Goal: Transaction & Acquisition: Purchase product/service

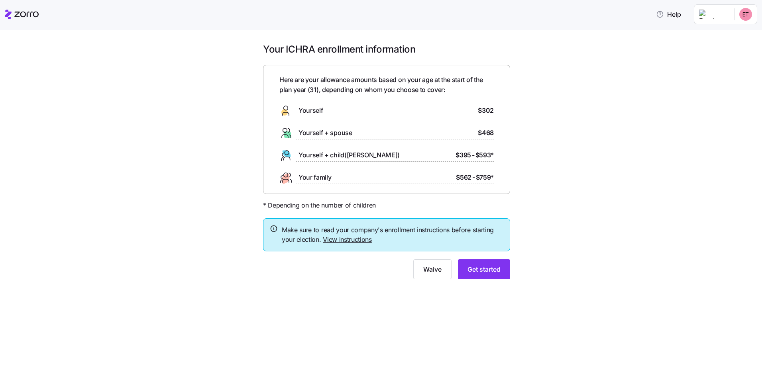
click at [340, 242] on link "View instructions" at bounding box center [347, 240] width 49 height 8
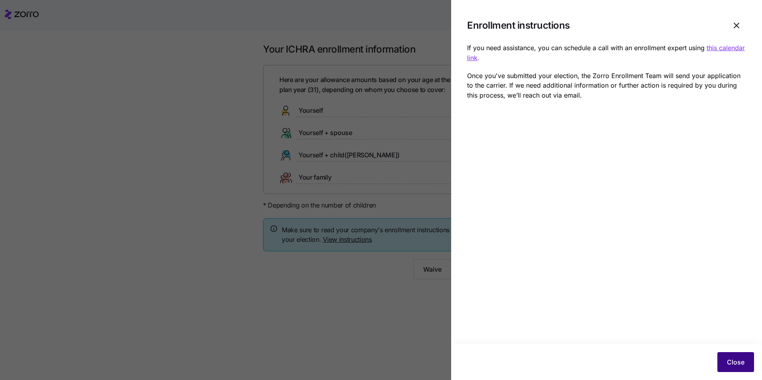
click at [735, 361] on span "Close" at bounding box center [736, 362] width 18 height 10
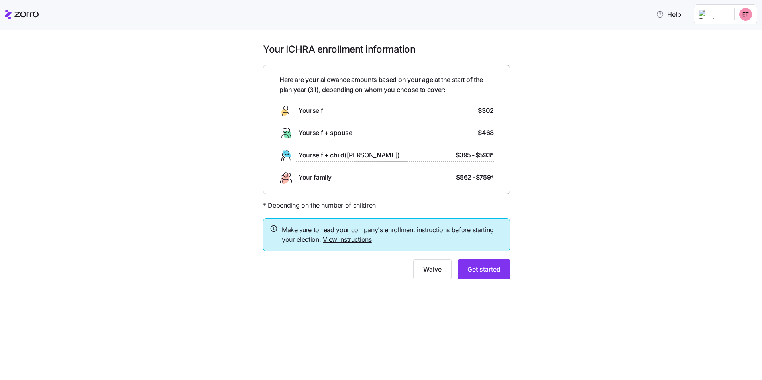
click at [704, 22] on html "Help Your ICHRA enrollment information Here are your allowance amounts based on…" at bounding box center [381, 187] width 762 height 375
click at [646, 14] on html "Help Your ICHRA enrollment information Here are your allowance amounts based on…" at bounding box center [381, 187] width 762 height 375
click at [496, 274] on span "Get started" at bounding box center [483, 270] width 33 height 10
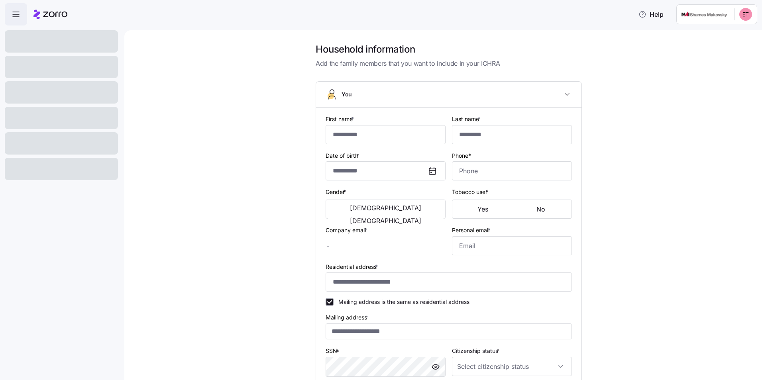
type input "******"
type input "[EMAIL_ADDRESS][DOMAIN_NAME]"
type input "**********"
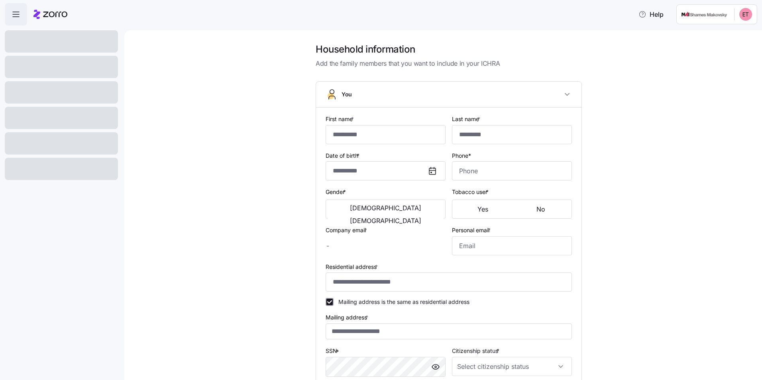
checkbox input "true"
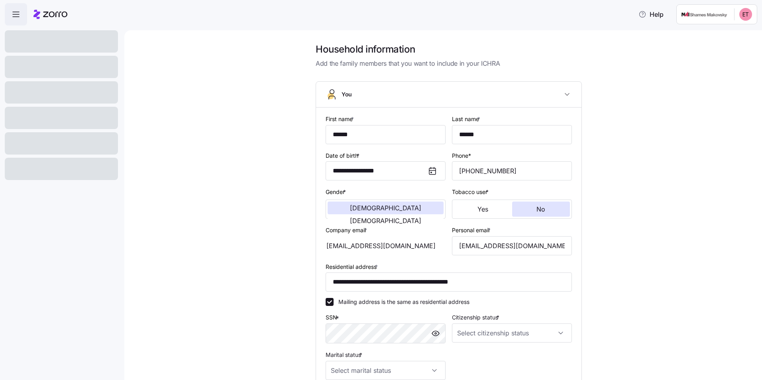
type input "**********"
type input "[PHONE_NUMBER]"
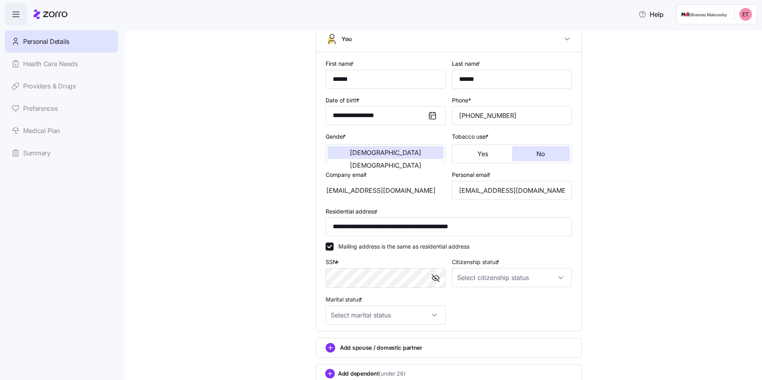
scroll to position [114, 0]
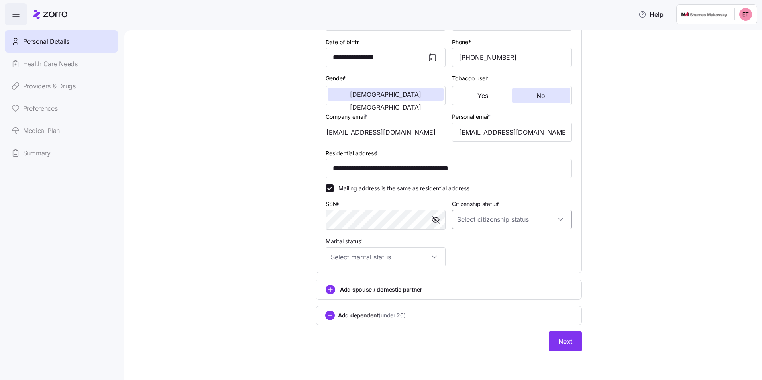
click at [531, 223] on input "Citizenship status *" at bounding box center [512, 219] width 120 height 19
click at [487, 245] on div "[DEMOGRAPHIC_DATA] citizen" at bounding box center [509, 244] width 114 height 17
type input "[DEMOGRAPHIC_DATA] citizen"
click at [414, 259] on input "Marital status *" at bounding box center [386, 256] width 120 height 19
click at [362, 281] on div "Single" at bounding box center [383, 281] width 114 height 17
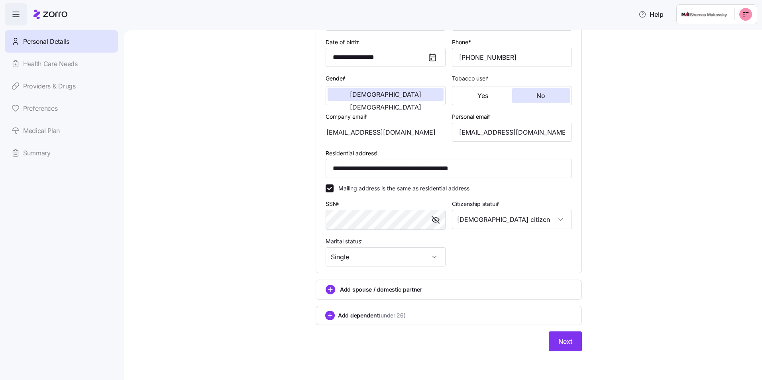
type input "Single"
click at [559, 341] on span "Next" at bounding box center [565, 342] width 14 height 10
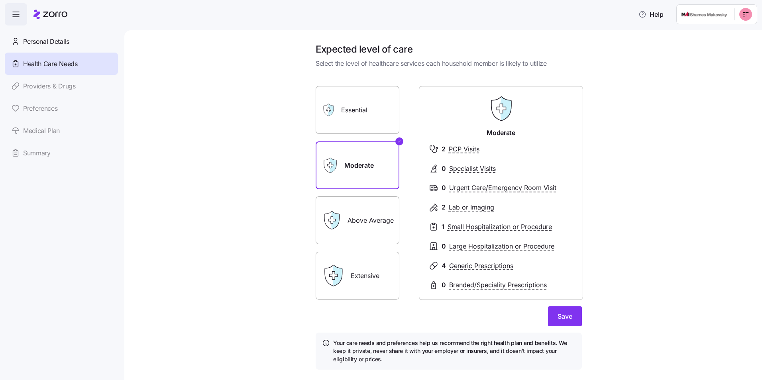
click at [377, 216] on label "Above Average" at bounding box center [358, 220] width 84 height 48
click at [0, 0] on input "Above Average" at bounding box center [0, 0] width 0 height 0
click at [343, 177] on label "Moderate" at bounding box center [358, 165] width 84 height 48
click at [0, 0] on input "Moderate" at bounding box center [0, 0] width 0 height 0
click at [368, 119] on label "Essential" at bounding box center [358, 110] width 84 height 48
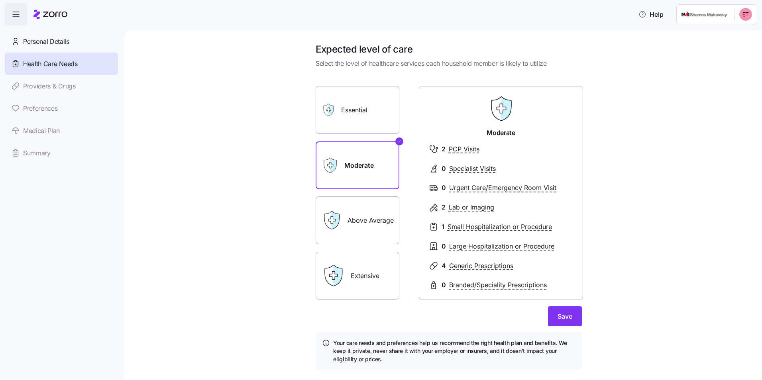
click at [0, 0] on input "Essential" at bounding box center [0, 0] width 0 height 0
click at [364, 166] on label "Moderate" at bounding box center [358, 165] width 84 height 48
click at [0, 0] on input "Moderate" at bounding box center [0, 0] width 0 height 0
click at [558, 319] on span "Save" at bounding box center [565, 317] width 15 height 10
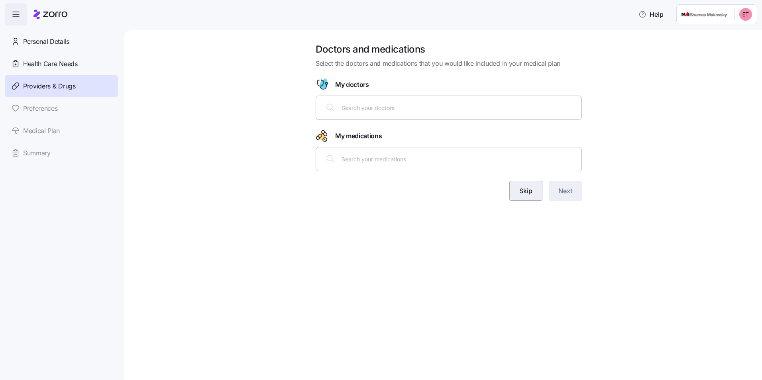
click at [535, 189] on button "Skip" at bounding box center [525, 191] width 33 height 20
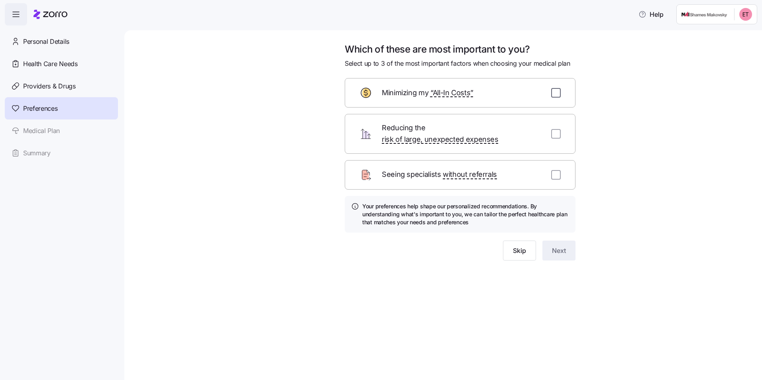
click at [556, 93] on input "checkbox" at bounding box center [556, 93] width 10 height 10
checkbox input "true"
click at [554, 129] on input "checkbox" at bounding box center [556, 134] width 10 height 10
checkbox input "true"
click at [562, 246] on span "Next" at bounding box center [559, 251] width 14 height 10
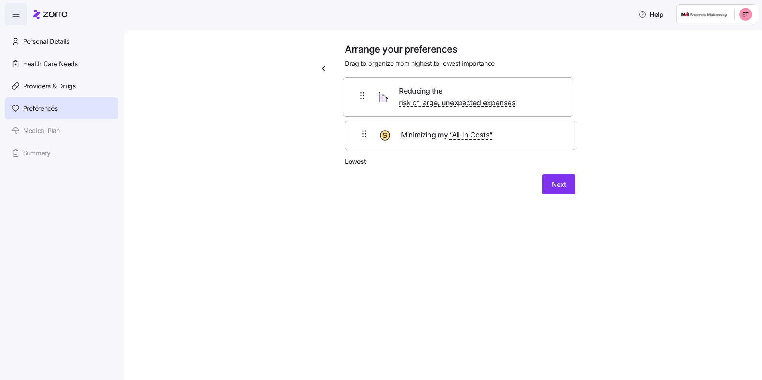
drag, startPoint x: 366, startPoint y: 145, endPoint x: 364, endPoint y: 92, distance: 53.0
click at [364, 92] on div "Minimizing my “All-In Costs” Reducing the risk of large, unexpected expenses" at bounding box center [460, 123] width 231 height 65
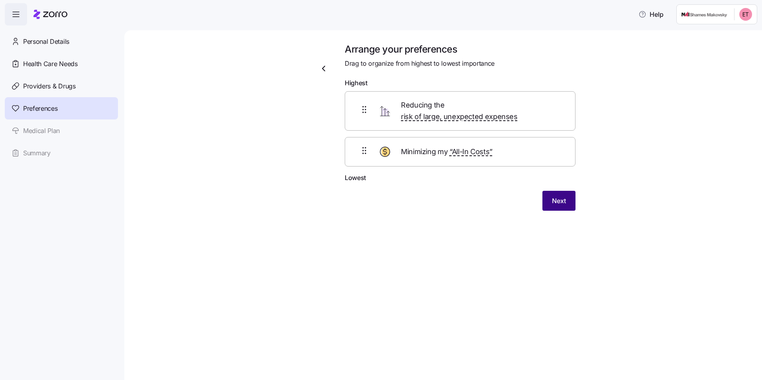
click at [559, 196] on span "Next" at bounding box center [559, 201] width 14 height 10
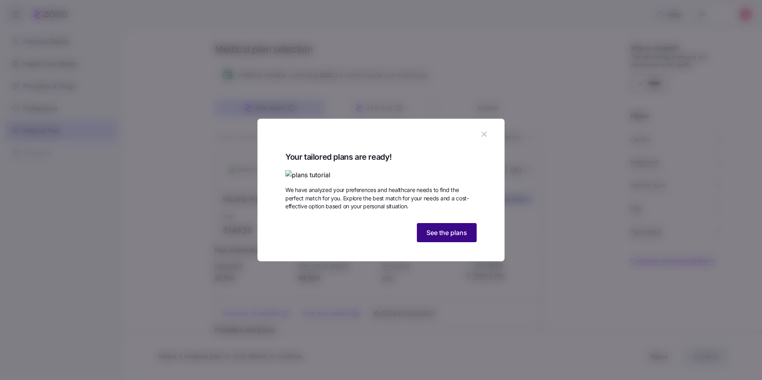
click at [454, 238] on span "See the plans" at bounding box center [446, 233] width 41 height 10
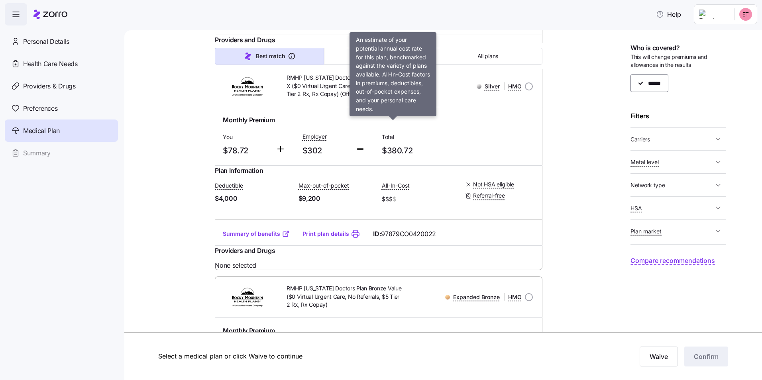
scroll to position [9365, 0]
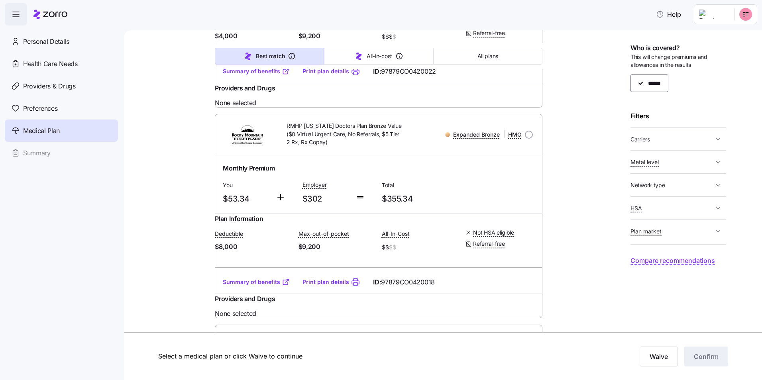
click at [718, 136] on icon "button" at bounding box center [718, 139] width 8 height 8
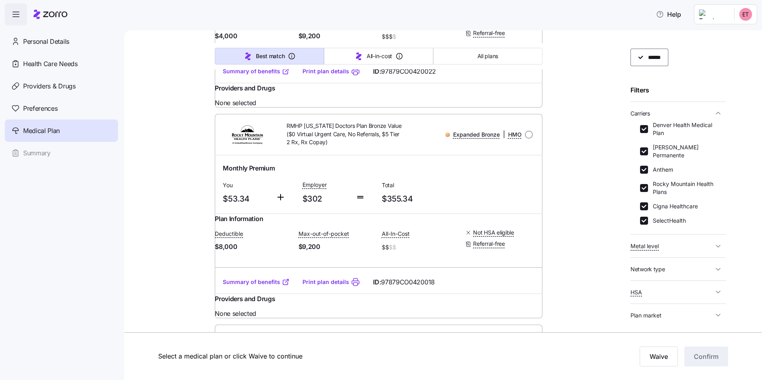
scroll to position [49, 0]
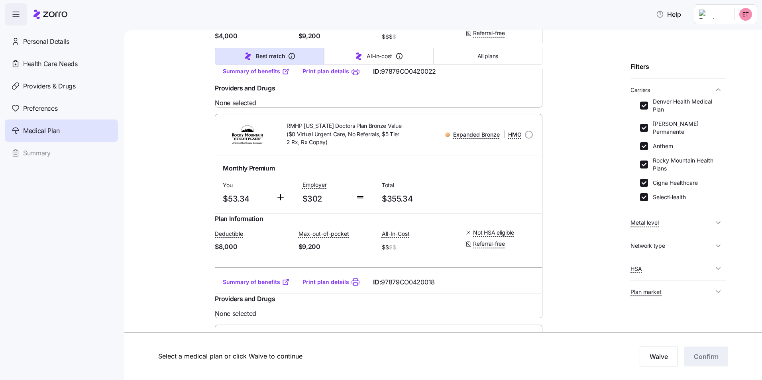
click at [683, 218] on span "Metal level" at bounding box center [671, 223] width 83 height 10
click at [699, 218] on span "Metal level" at bounding box center [671, 223] width 83 height 10
click at [675, 241] on span "Network type" at bounding box center [671, 246] width 83 height 10
click at [680, 241] on span "Network type" at bounding box center [671, 246] width 83 height 10
click at [680, 261] on button "HSA" at bounding box center [678, 269] width 96 height 16
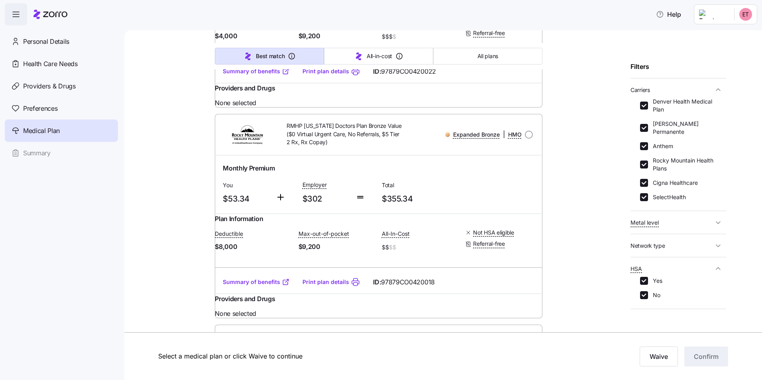
click at [680, 261] on button "HSA" at bounding box center [678, 269] width 96 height 16
click at [679, 264] on span "HSA" at bounding box center [671, 269] width 83 height 10
click at [644, 291] on input "No" at bounding box center [644, 295] width 8 height 8
checkbox input "false"
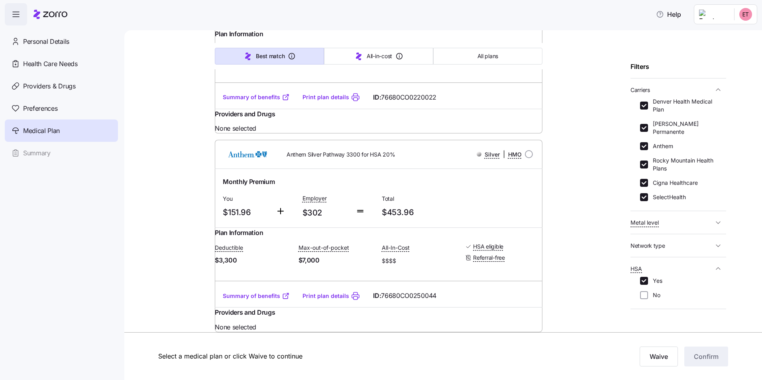
scroll to position [3182, 0]
click at [714, 265] on icon "button" at bounding box center [718, 269] width 8 height 8
click at [697, 287] on span "Plan market" at bounding box center [671, 292] width 83 height 10
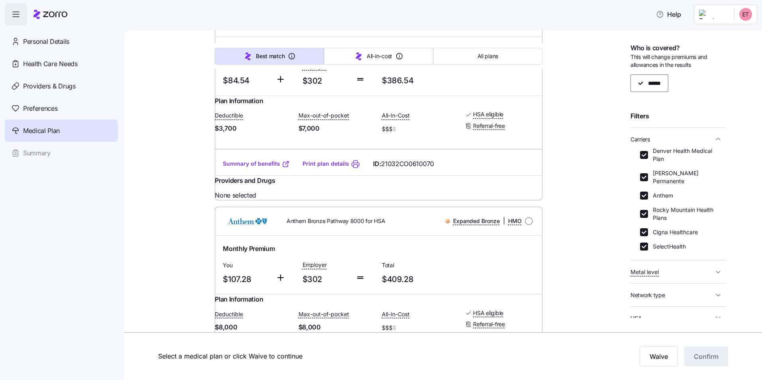
scroll to position [2545, 0]
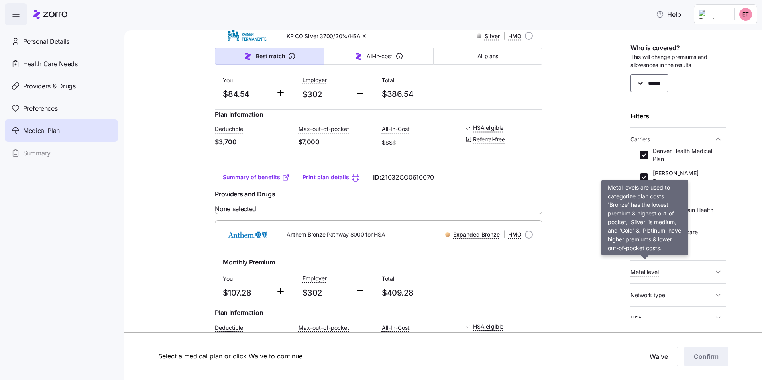
click at [636, 268] on span "Metal level" at bounding box center [644, 272] width 28 height 8
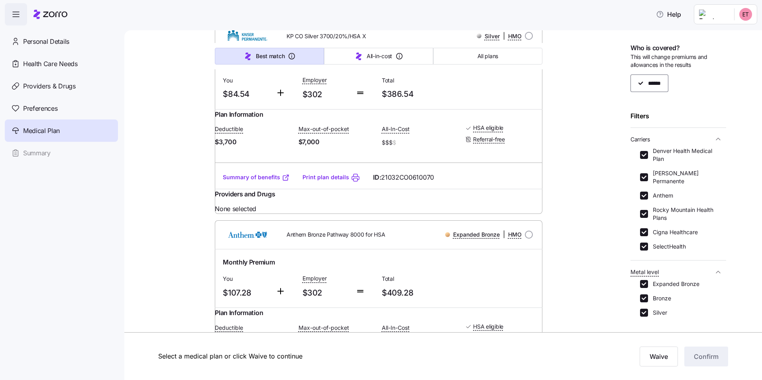
click at [637, 268] on span "Metal level" at bounding box center [644, 272] width 28 height 8
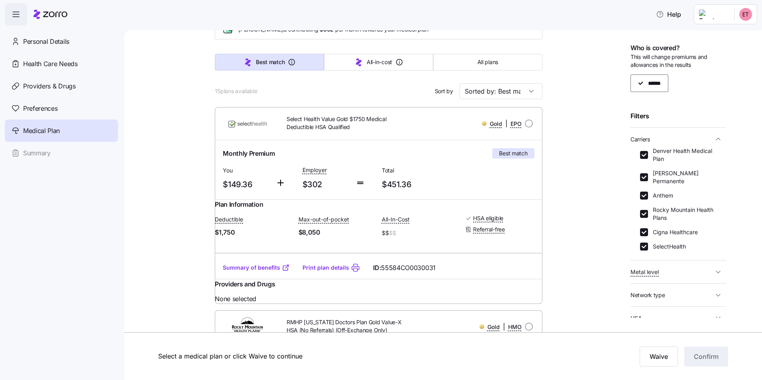
scroll to position [80, 0]
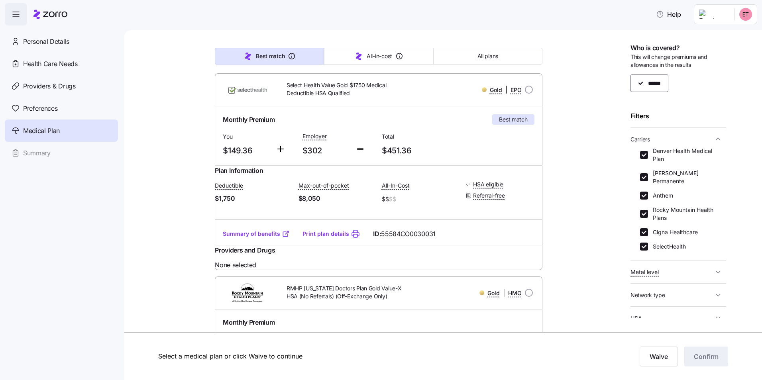
click at [263, 238] on link "Summary of benefits" at bounding box center [256, 234] width 67 height 8
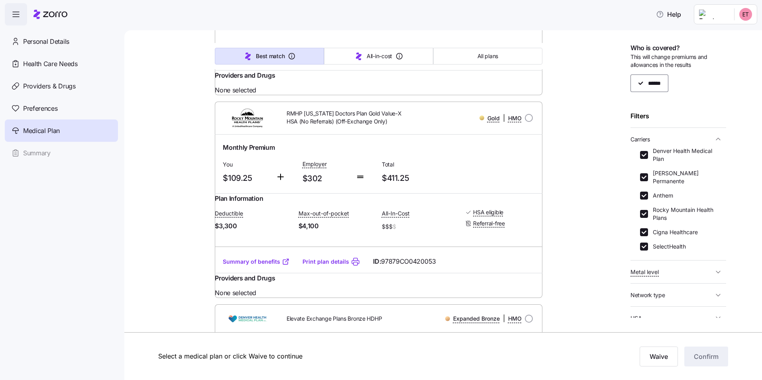
scroll to position [239, 0]
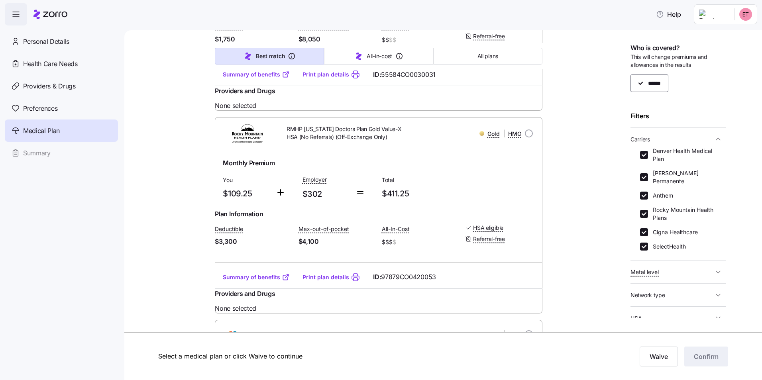
click at [243, 289] on div "Summary of benefits Print plan details ID: 97879CO0420053" at bounding box center [378, 277] width 327 height 23
click at [251, 281] on link "Summary of benefits" at bounding box center [256, 277] width 67 height 8
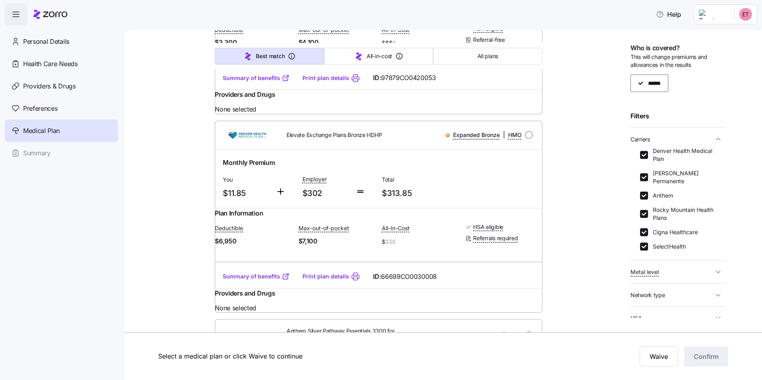
scroll to position [478, 0]
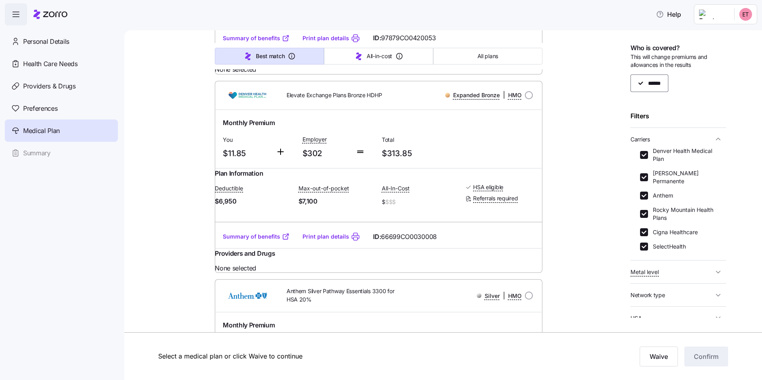
click at [259, 241] on link "Summary of benefits" at bounding box center [256, 237] width 67 height 8
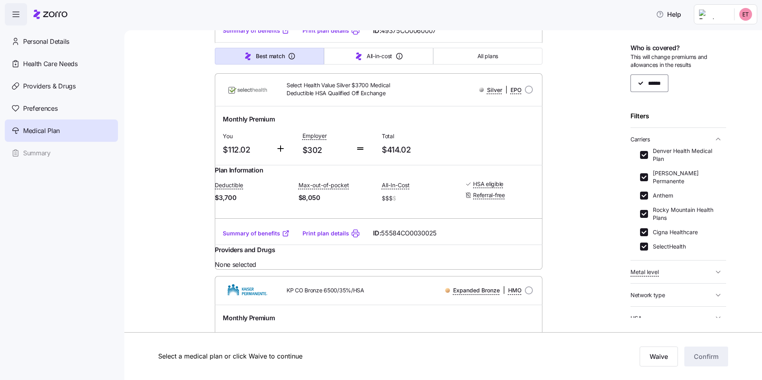
scroll to position [1913, 0]
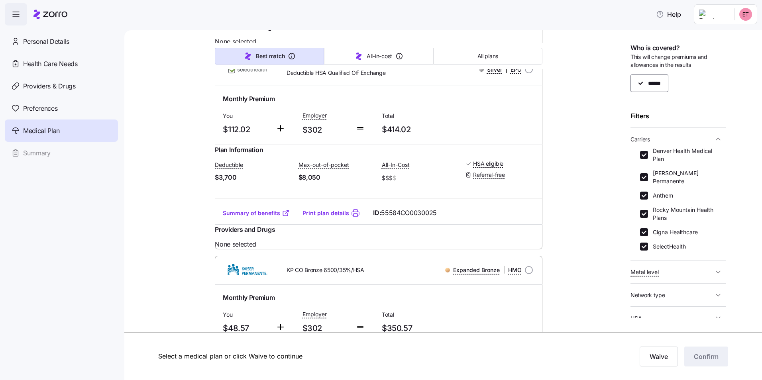
click at [699, 267] on span "Metal level" at bounding box center [671, 272] width 83 height 10
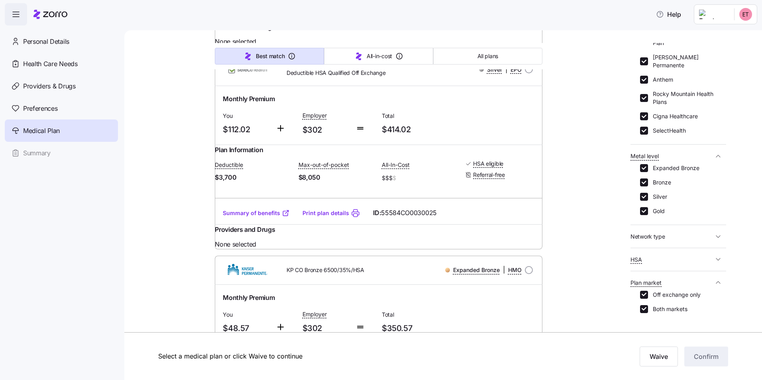
scroll to position [120, 0]
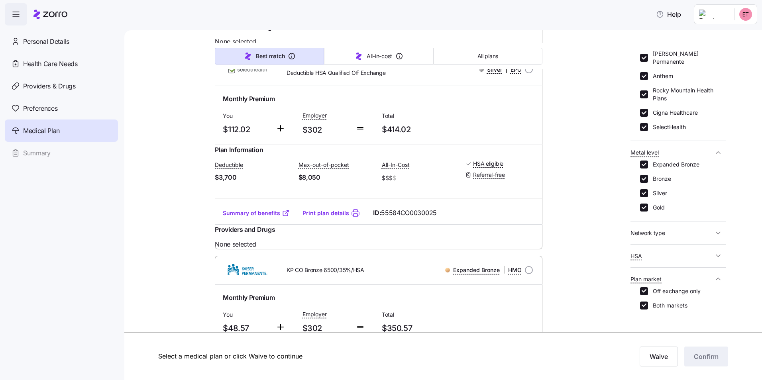
click at [670, 228] on span "Network type" at bounding box center [671, 233] width 83 height 10
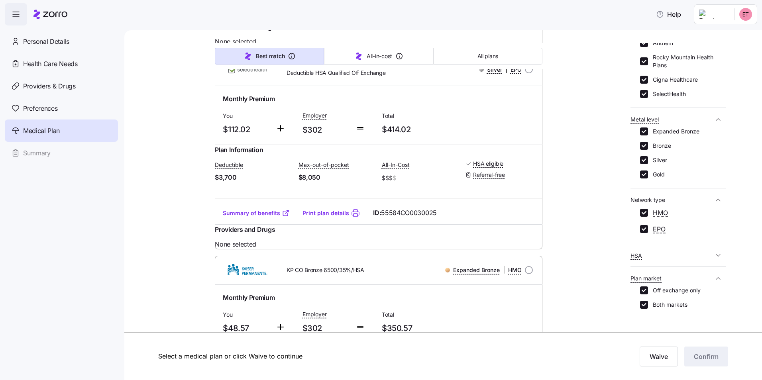
scroll to position [168, 0]
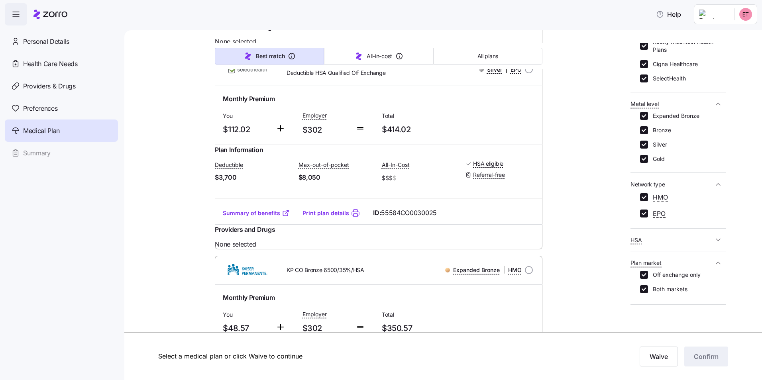
click at [670, 235] on span "HSA" at bounding box center [671, 240] width 83 height 10
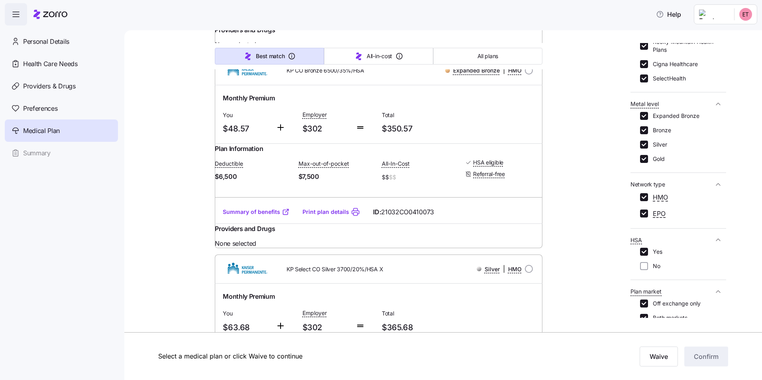
scroll to position [2272, 0]
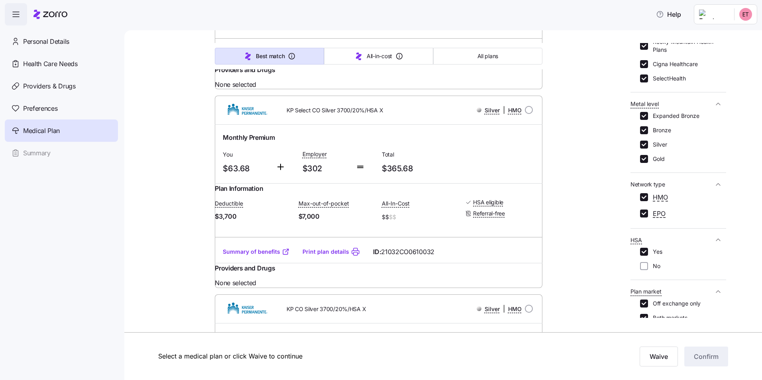
click at [249, 57] on link "Summary of benefits" at bounding box center [256, 53] width 67 height 8
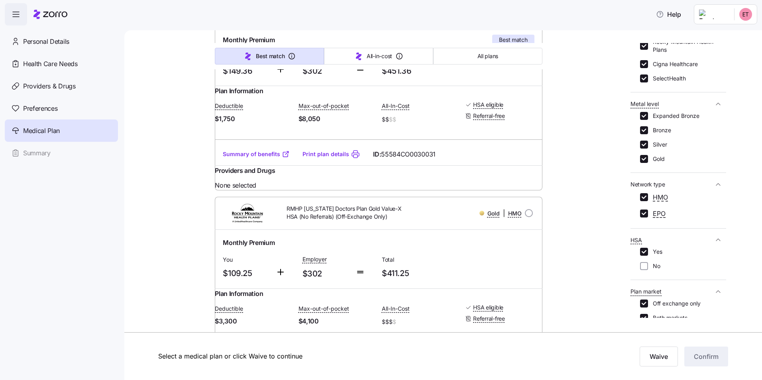
scroll to position [239, 0]
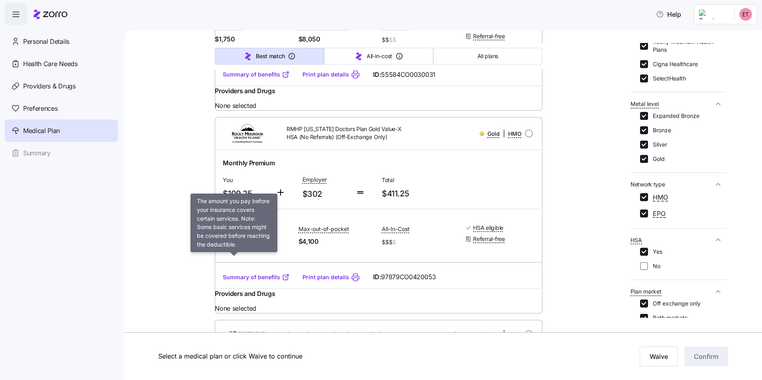
click at [232, 233] on span "Deductible" at bounding box center [229, 229] width 28 height 8
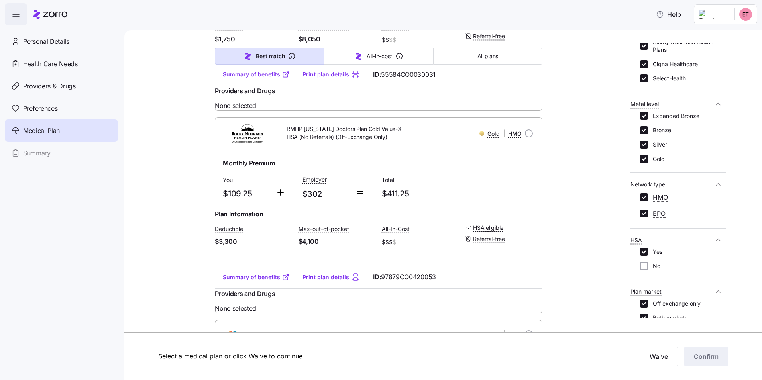
click at [241, 281] on link "Summary of benefits" at bounding box center [256, 277] width 67 height 8
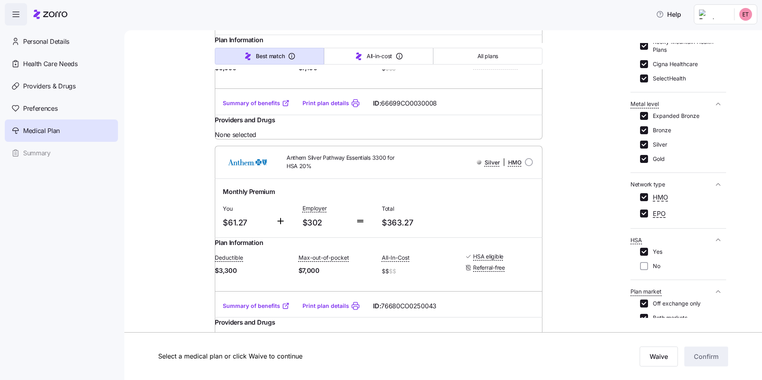
scroll to position [757, 0]
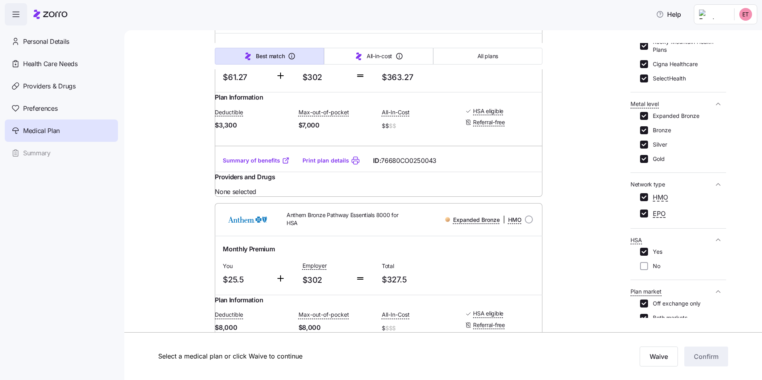
click at [262, 165] on link "Summary of benefits" at bounding box center [256, 161] width 67 height 8
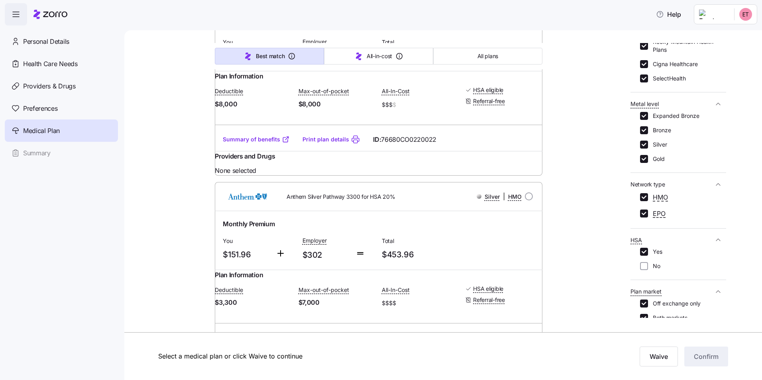
scroll to position [2750, 0]
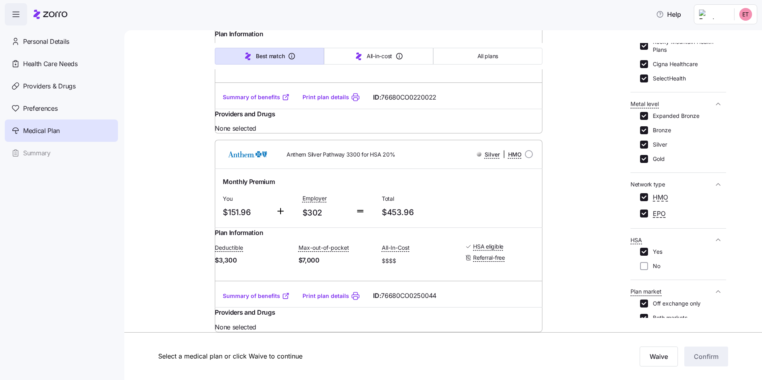
scroll to position [3182, 0]
click at [645, 141] on input "Silver" at bounding box center [644, 145] width 8 height 8
checkbox input "false"
click at [644, 126] on input "Bronze" at bounding box center [644, 130] width 8 height 8
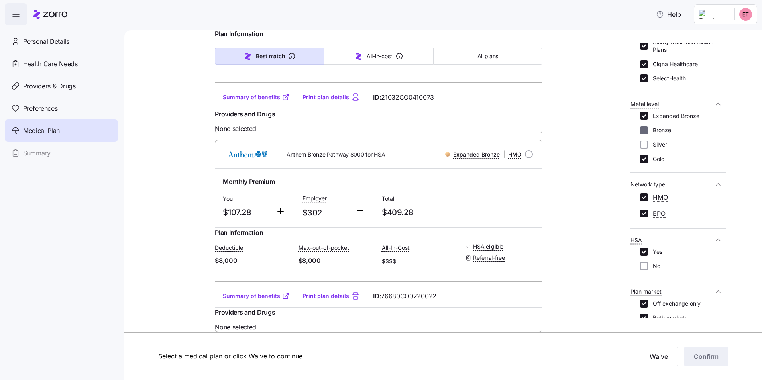
checkbox input "false"
click at [642, 104] on button "Metal level" at bounding box center [678, 104] width 96 height 16
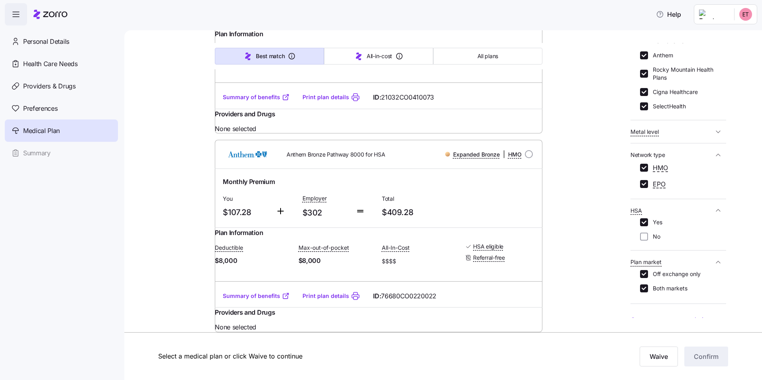
scroll to position [139, 0]
click at [679, 128] on span "Metal level" at bounding box center [671, 133] width 83 height 10
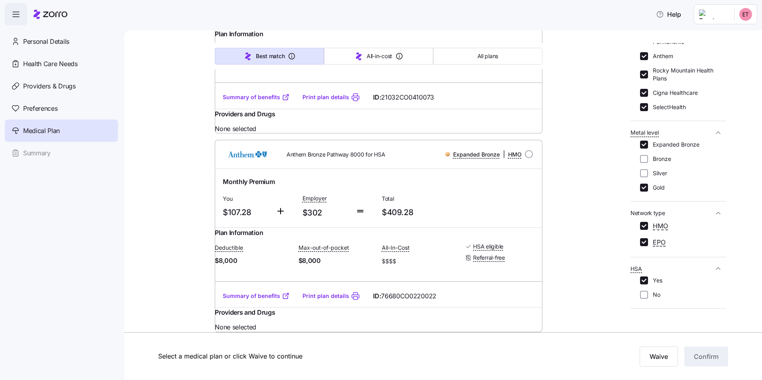
scroll to position [168, 0]
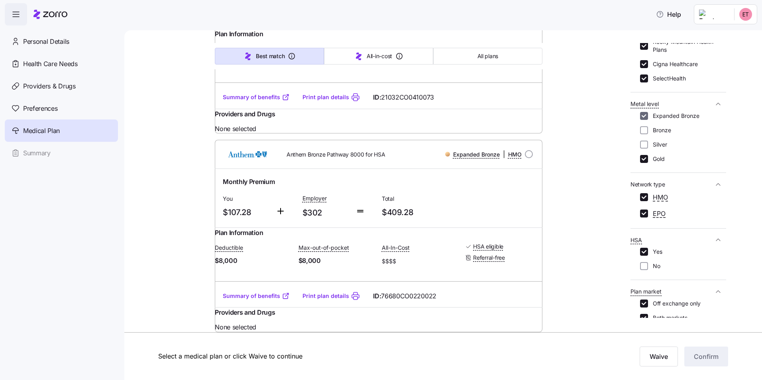
click at [642, 112] on input "Expanded Bronze" at bounding box center [644, 116] width 8 height 8
checkbox input "false"
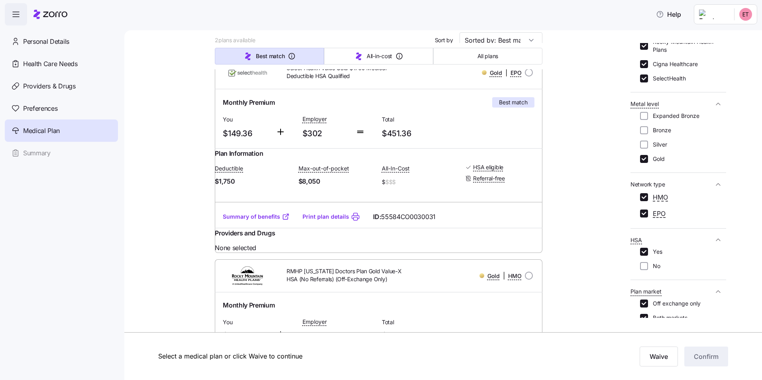
scroll to position [29, 0]
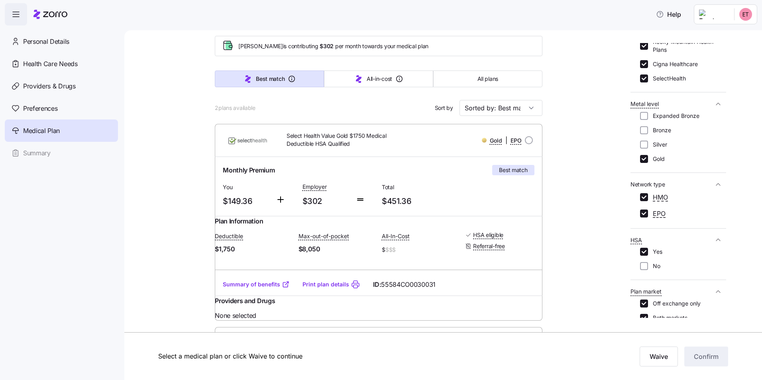
click at [267, 289] on link "Summary of benefits" at bounding box center [256, 285] width 67 height 8
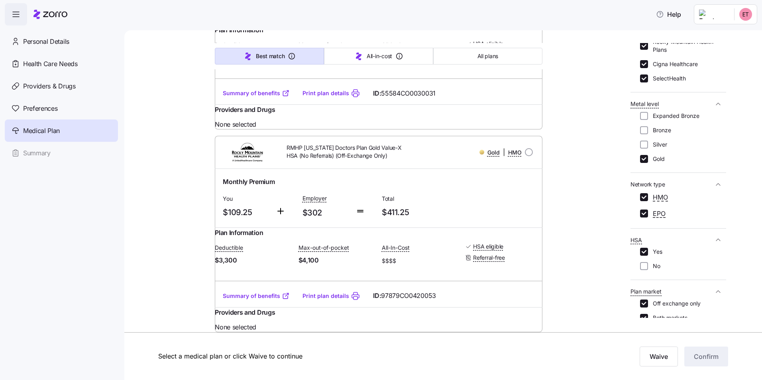
scroll to position [268, 0]
click at [238, 292] on link "Summary of benefits" at bounding box center [256, 296] width 67 height 8
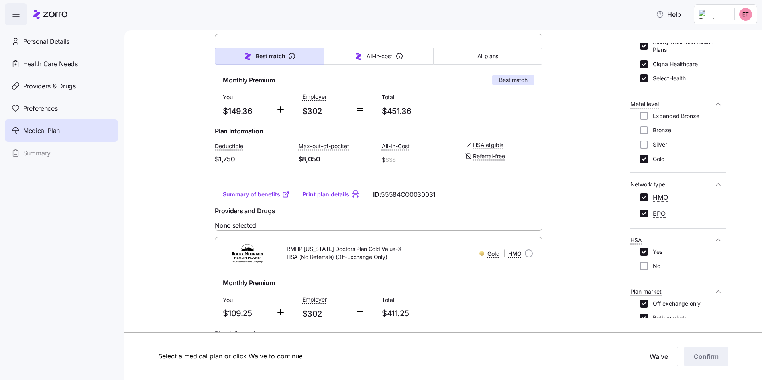
scroll to position [120, 0]
click at [265, 198] on link "Summary of benefits" at bounding box center [256, 194] width 67 height 8
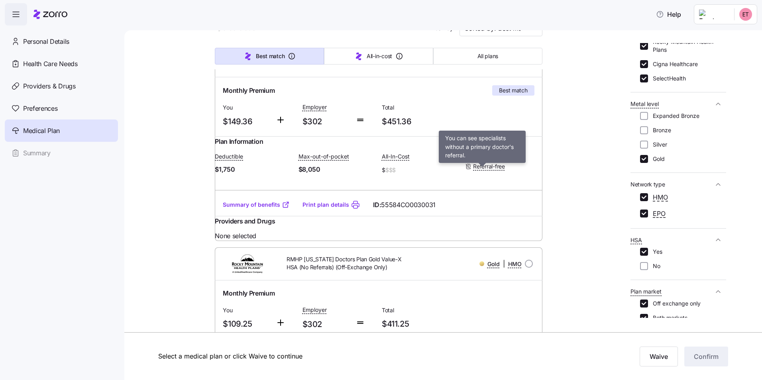
scroll to position [268, 0]
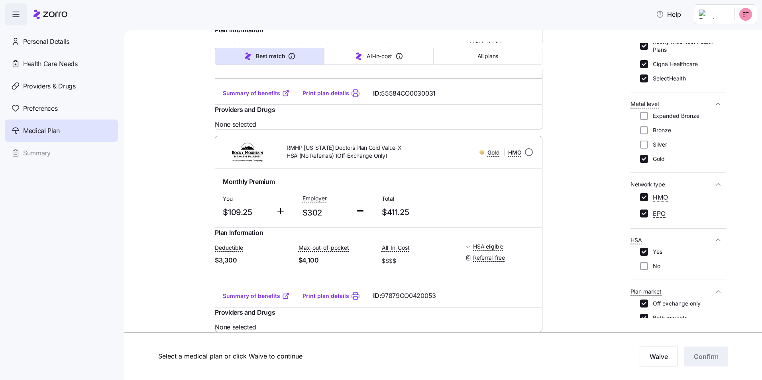
click at [525, 148] on input "radio" at bounding box center [529, 152] width 8 height 8
radio input "true"
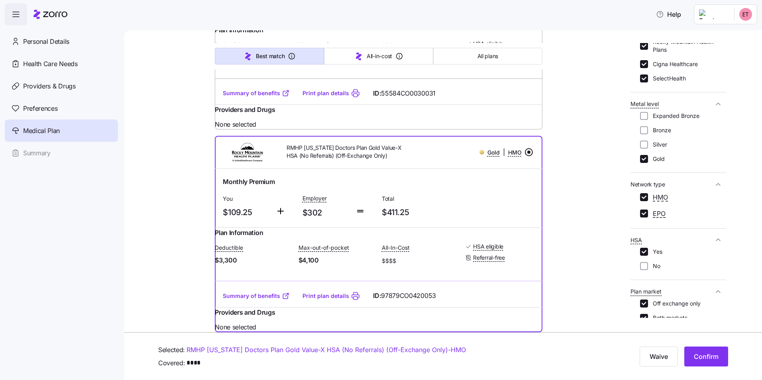
click at [395, 349] on link "RMHP [US_STATE] Doctors Plan Gold Value-X HSA (No Referrals) (Off-Exchange Only…" at bounding box center [326, 350] width 279 height 10
drag, startPoint x: 395, startPoint y: 349, endPoint x: 457, endPoint y: 371, distance: 65.7
click at [456, 371] on div "Selected: RMHP [US_STATE] Doctors Plan Gold Value-X HSA (No Referrals) (Off-Exc…" at bounding box center [381, 356] width 762 height 48
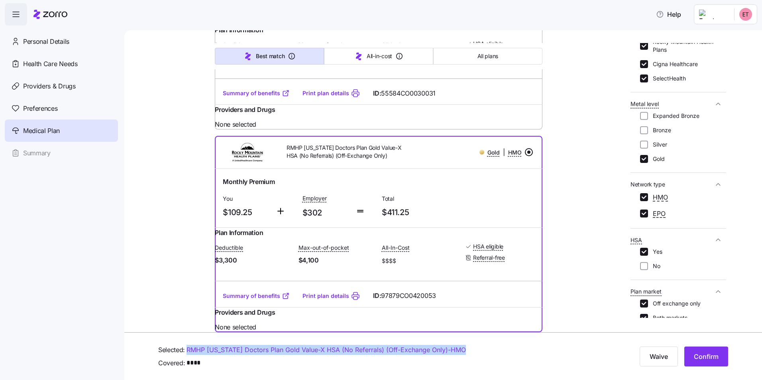
drag, startPoint x: 478, startPoint y: 350, endPoint x: 187, endPoint y: 346, distance: 291.3
click at [187, 346] on div "Selected: RMHP [US_STATE] Doctors Plan Gold Value-X HSA (No Referrals) (Off-Exc…" at bounding box center [347, 350] width 378 height 10
copy link "RMHP [US_STATE] Doctors Plan Gold Value-X HSA (No Referrals) (Off-Exchange Only…"
click at [644, 141] on input "Silver" at bounding box center [644, 145] width 8 height 8
checkbox input "true"
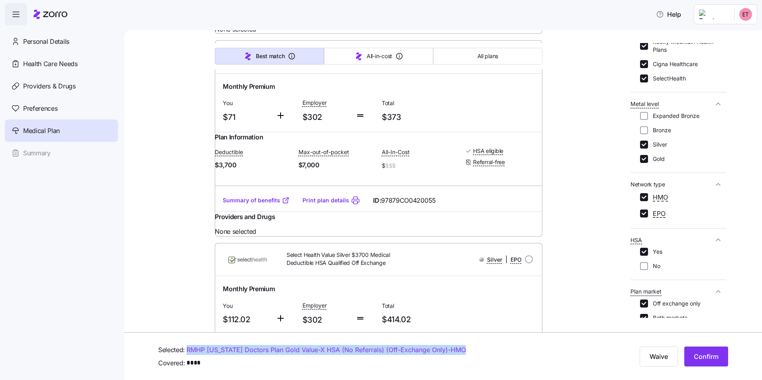
scroll to position [739, 0]
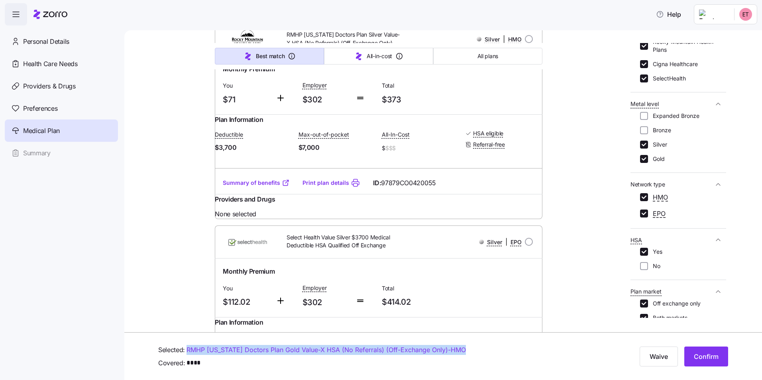
click at [263, 187] on link "Summary of benefits" at bounding box center [256, 183] width 67 height 8
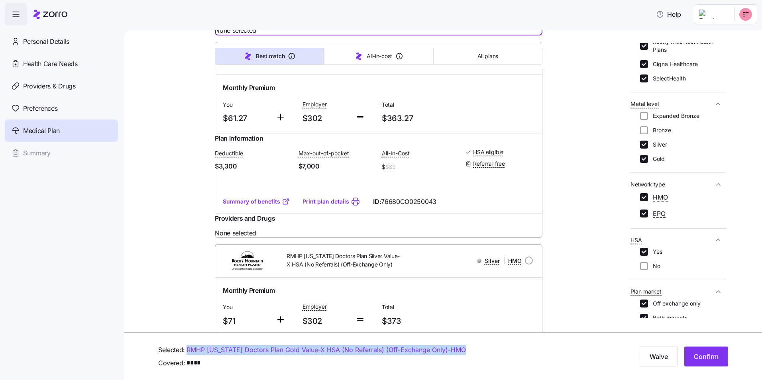
scroll to position [518, 0]
click at [262, 205] on link "Summary of benefits" at bounding box center [256, 201] width 67 height 8
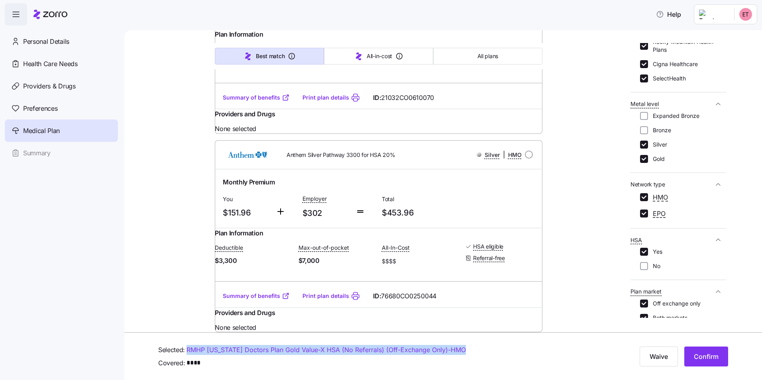
scroll to position [1435, 0]
click at [261, 102] on link "Summary of benefits" at bounding box center [256, 98] width 67 height 8
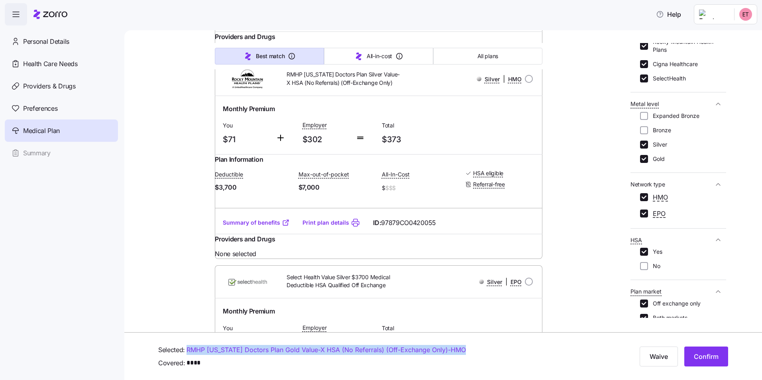
scroll to position [739, 0]
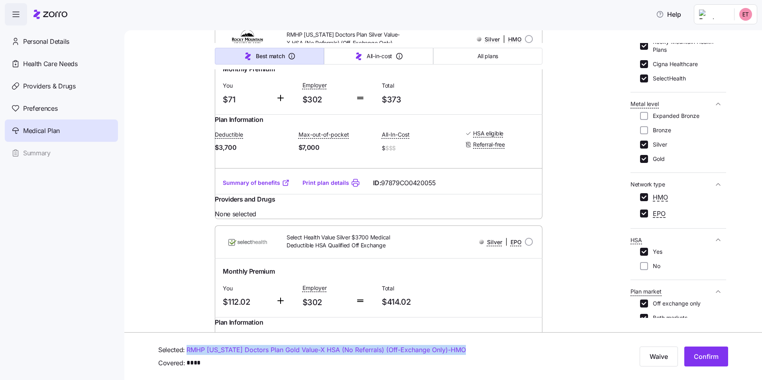
click at [265, 187] on link "Summary of benefits" at bounding box center [256, 183] width 67 height 8
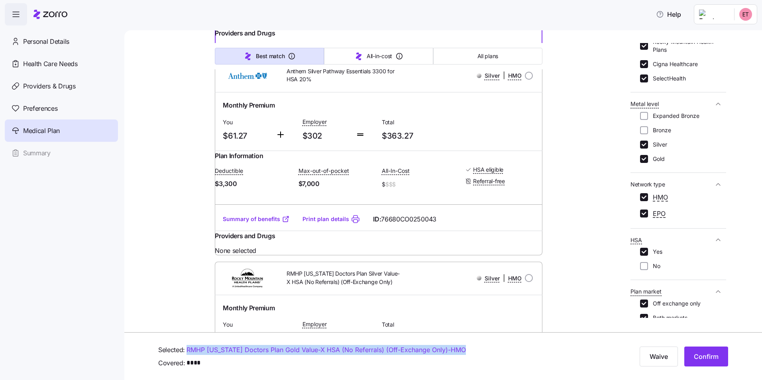
scroll to position [300, 0]
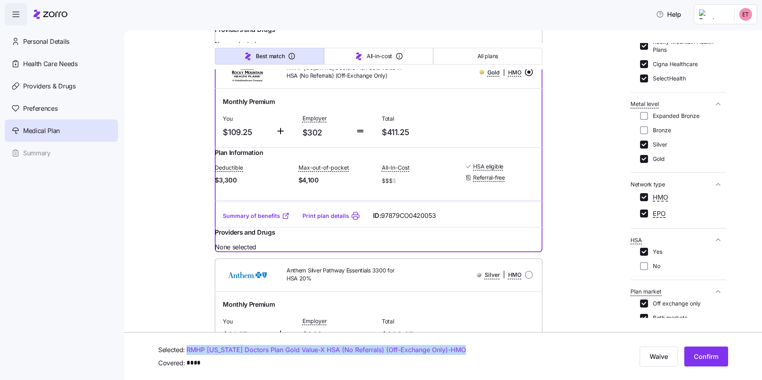
click at [269, 220] on link "Summary of benefits" at bounding box center [256, 216] width 67 height 8
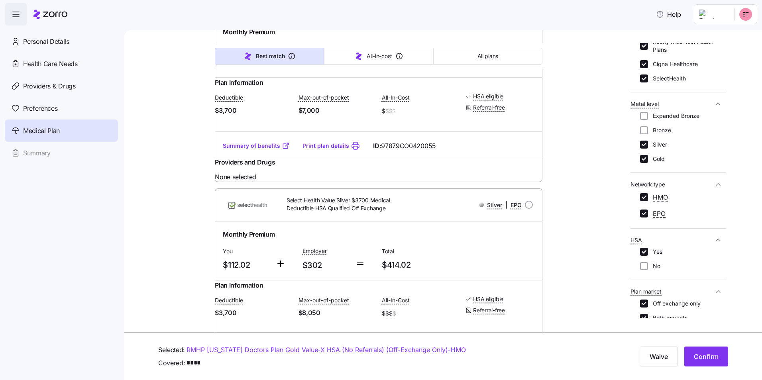
scroll to position [739, 0]
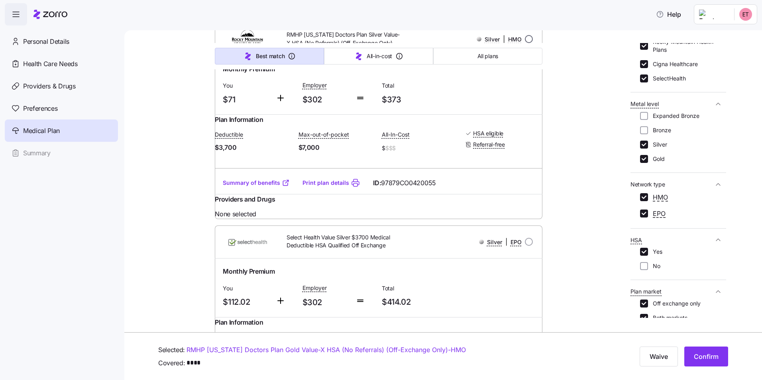
click at [525, 43] on input "radio" at bounding box center [529, 39] width 8 height 8
radio input "true"
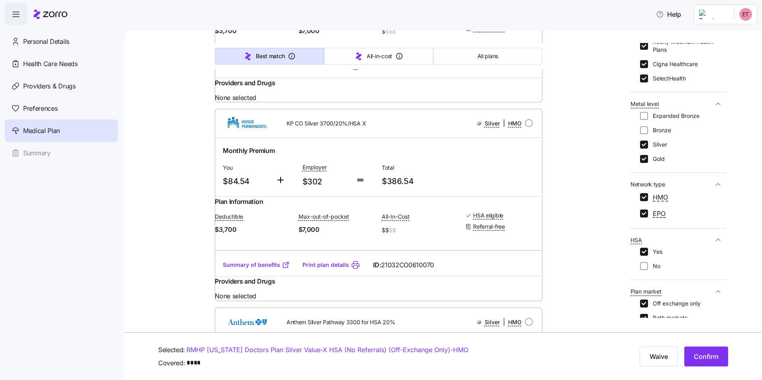
scroll to position [1177, 0]
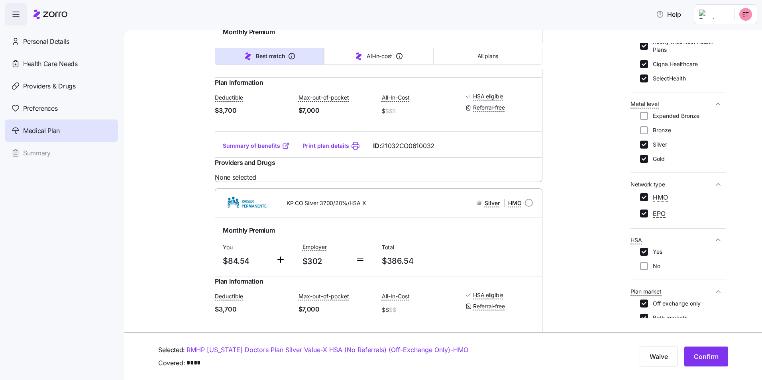
click at [251, 150] on link "Summary of benefits" at bounding box center [256, 146] width 67 height 8
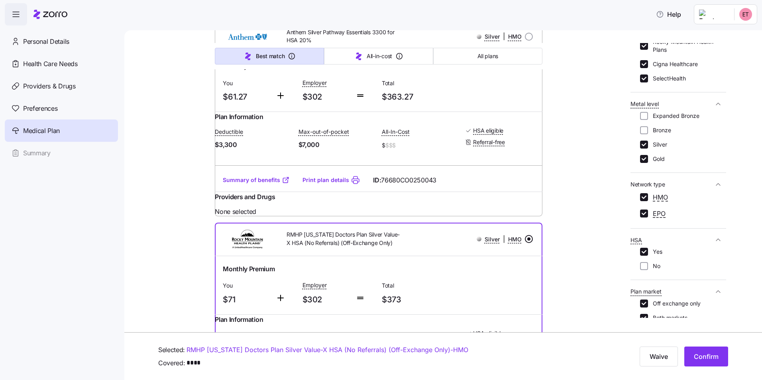
scroll to position [540, 0]
click at [261, 183] on link "Summary of benefits" at bounding box center [256, 179] width 67 height 8
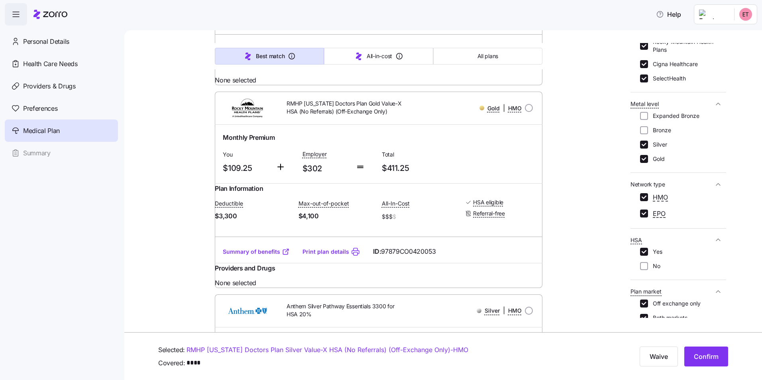
scroll to position [300, 0]
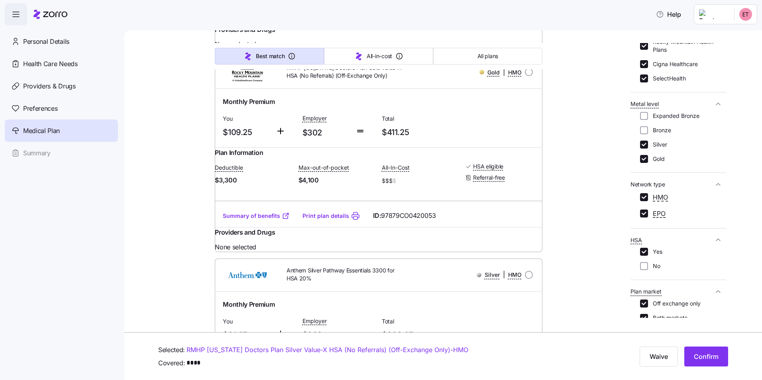
click at [251, 220] on link "Summary of benefits" at bounding box center [256, 216] width 67 height 8
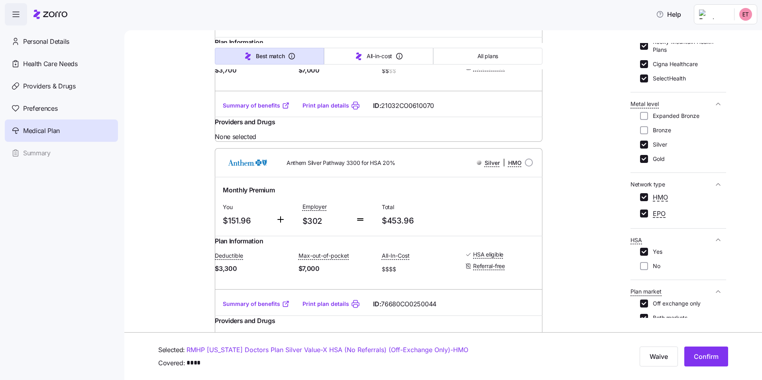
scroll to position [1376, 0]
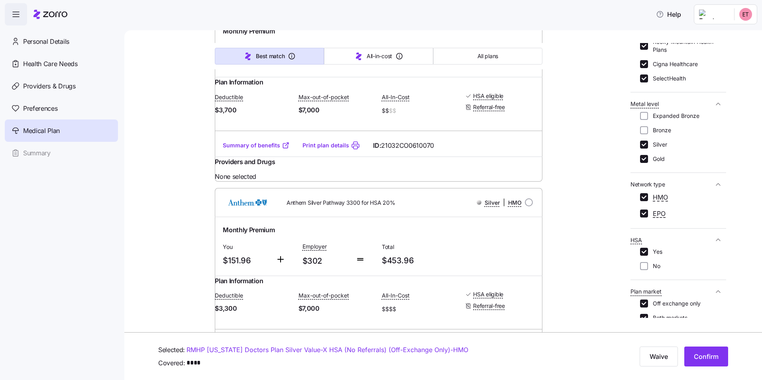
click at [321, 149] on link "Print plan details" at bounding box center [325, 145] width 47 height 8
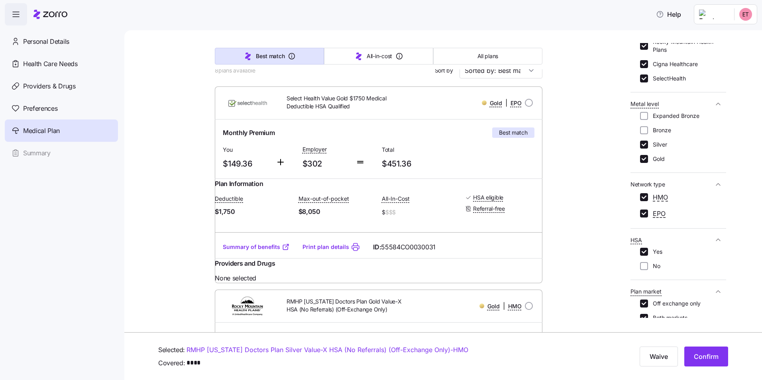
scroll to position [199, 0]
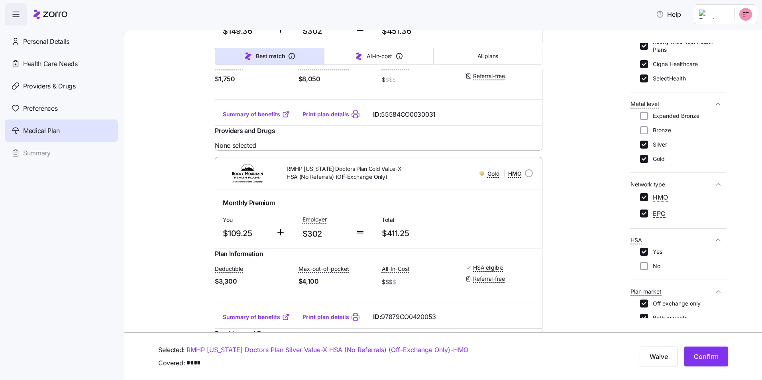
click at [326, 118] on link "Print plan details" at bounding box center [325, 114] width 47 height 8
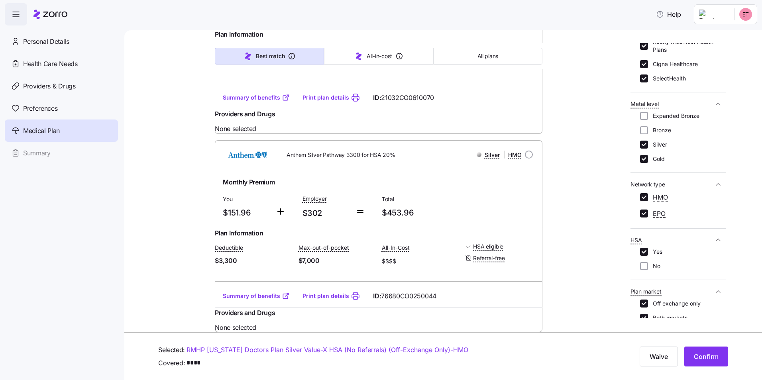
scroll to position [1435, 0]
click at [270, 102] on link "Summary of benefits" at bounding box center [256, 98] width 67 height 8
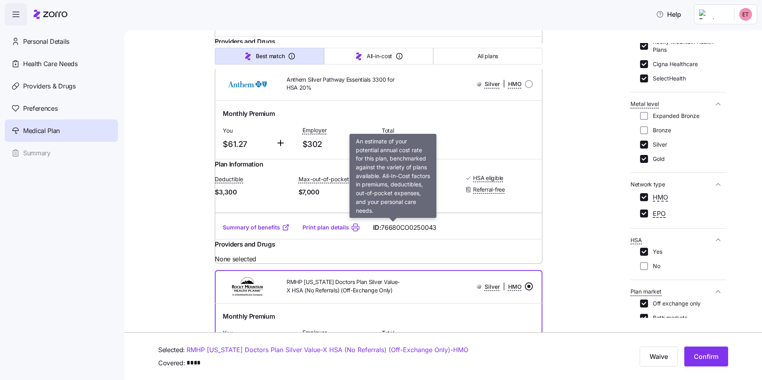
scroll to position [500, 0]
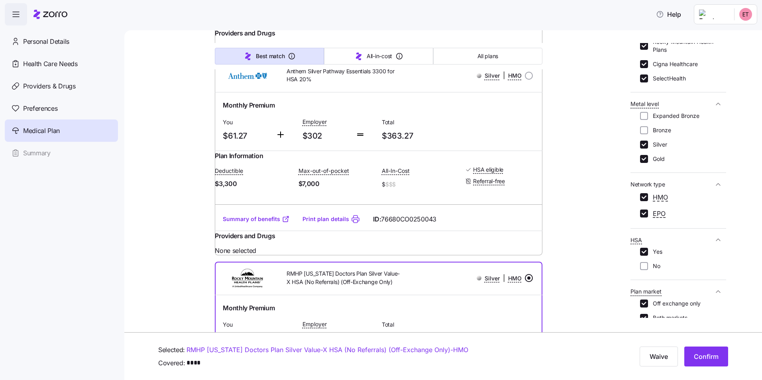
click at [263, 223] on link "Summary of benefits" at bounding box center [256, 219] width 67 height 8
click at [525, 80] on input "radio" at bounding box center [529, 76] width 8 height 8
radio input "true"
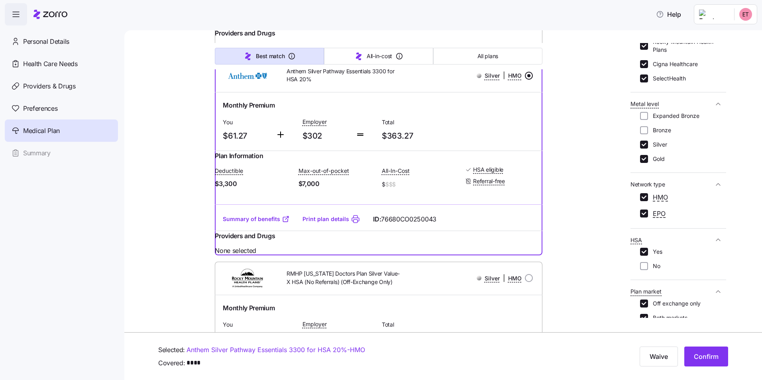
click at [705, 357] on span "Confirm" at bounding box center [706, 357] width 25 height 10
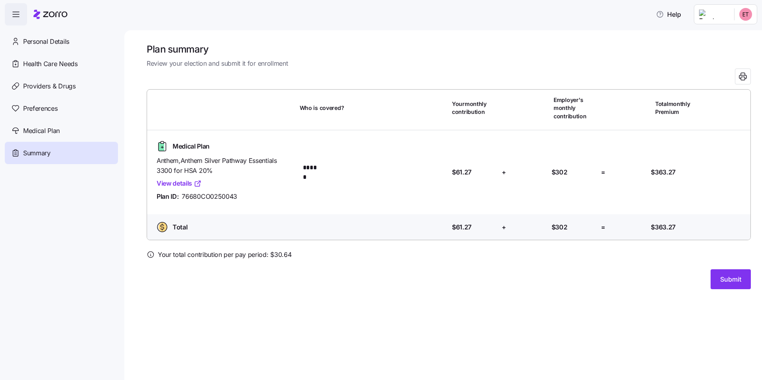
click at [729, 277] on span "Submit" at bounding box center [730, 280] width 21 height 10
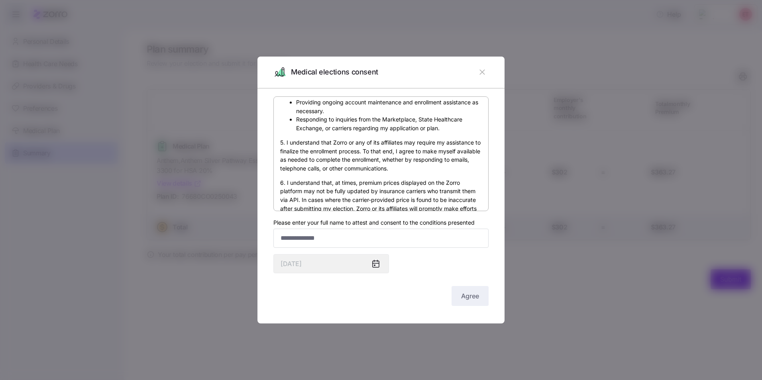
scroll to position [475, 0]
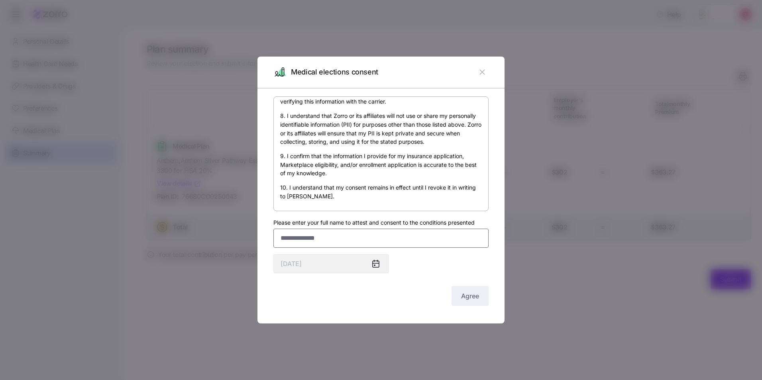
click at [333, 240] on input "Please enter your full name to attest and consent to the conditions presented" at bounding box center [380, 238] width 215 height 19
type input "**********"
click at [471, 300] on span "Agree" at bounding box center [470, 296] width 18 height 10
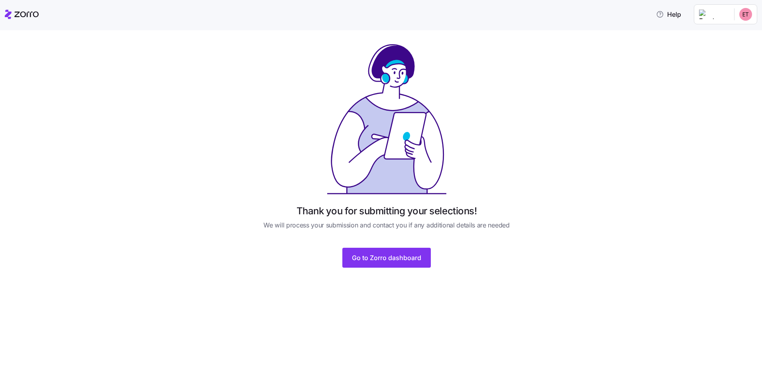
click at [374, 256] on span "Go to Zorro dashboard" at bounding box center [386, 258] width 69 height 10
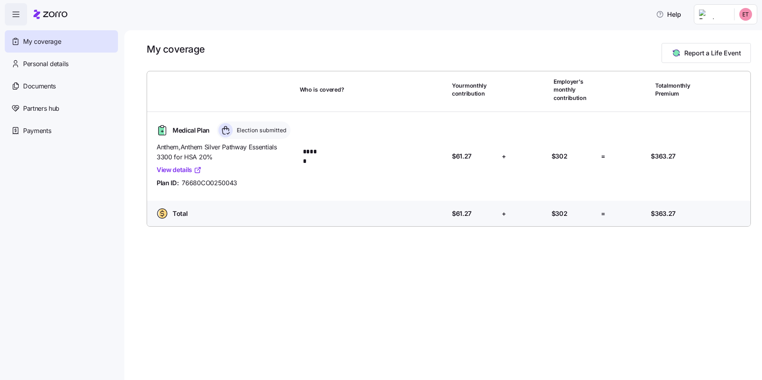
click at [40, 66] on span "Personal details" at bounding box center [45, 64] width 45 height 10
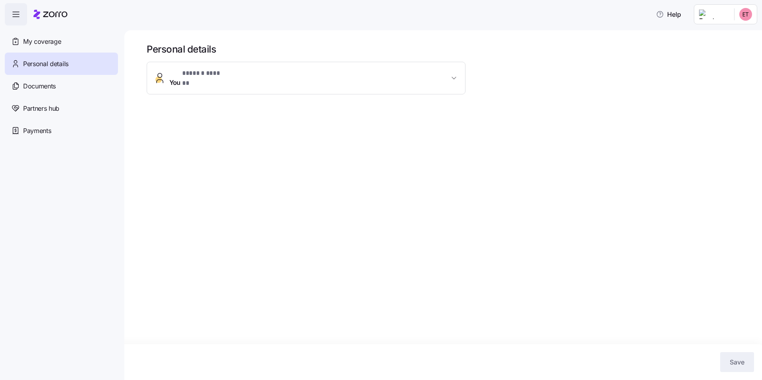
click at [55, 88] on span "Documents" at bounding box center [39, 86] width 33 height 10
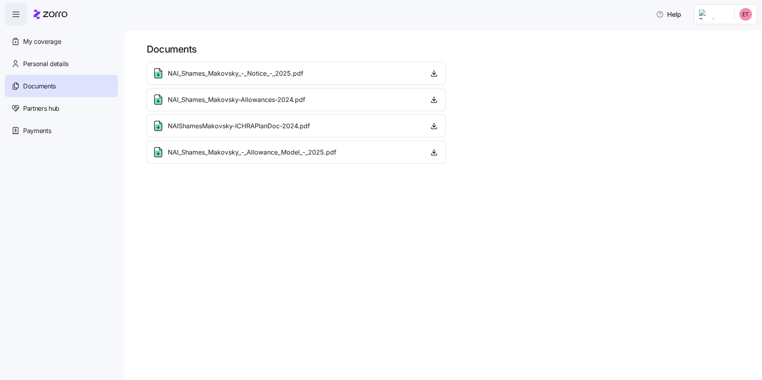
click at [70, 106] on div "Partners hub" at bounding box center [61, 108] width 113 height 22
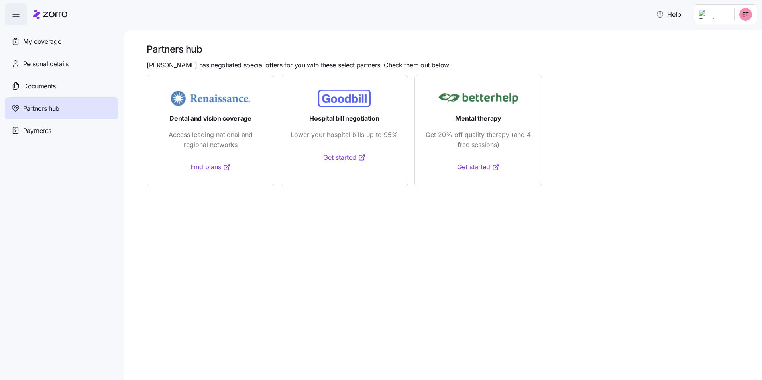
click at [54, 132] on div "Payments" at bounding box center [61, 131] width 113 height 22
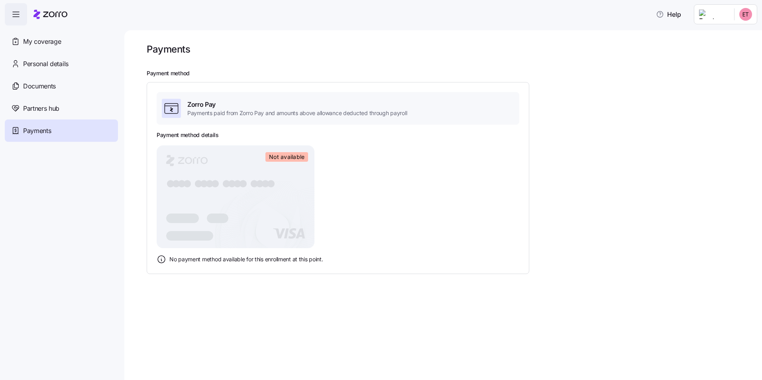
click at [43, 37] on span "My coverage" at bounding box center [42, 42] width 38 height 10
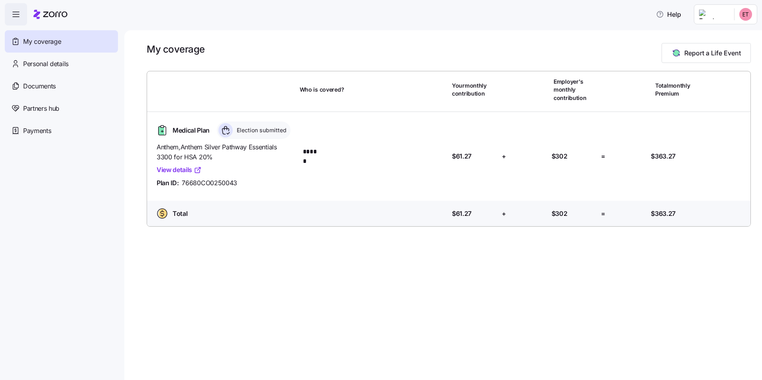
click at [180, 172] on link "View details" at bounding box center [179, 170] width 45 height 10
click at [8, 14] on span "button" at bounding box center [16, 15] width 22 height 22
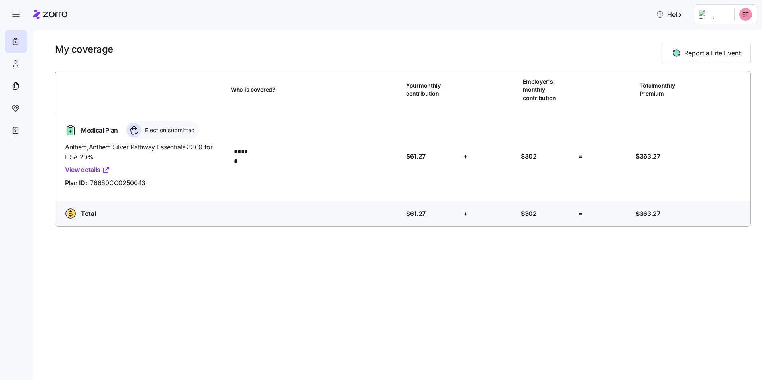
click at [10, 16] on span "button" at bounding box center [16, 15] width 22 height 22
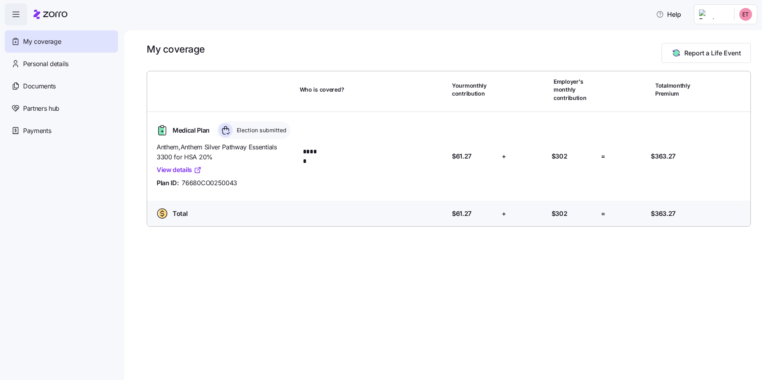
click at [42, 62] on span "Personal details" at bounding box center [45, 64] width 45 height 10
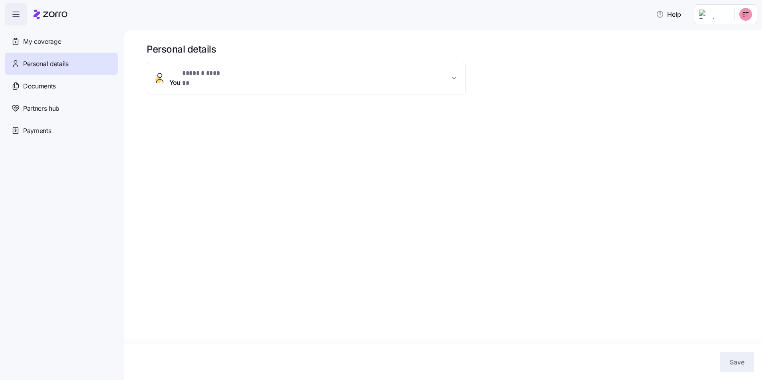
click at [363, 77] on span "You * ****** ****** *" at bounding box center [309, 78] width 280 height 19
